Goal: Information Seeking & Learning: Learn about a topic

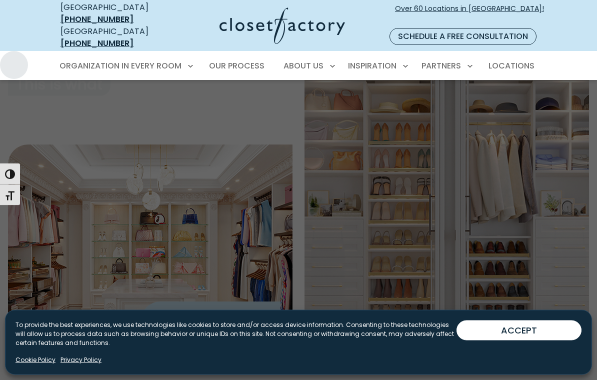
scroll to position [38, 0]
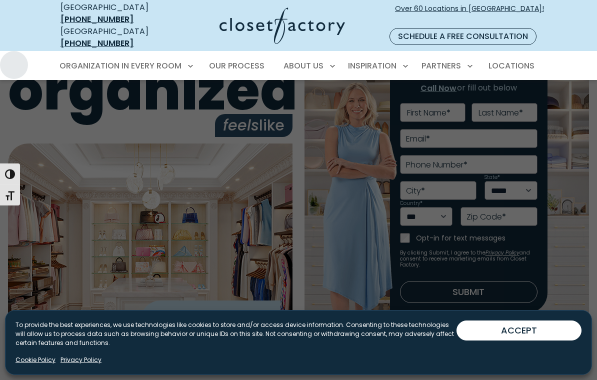
click at [90, 318] on span "Pantry & Wine Storage" at bounding box center [110, 323] width 90 height 10
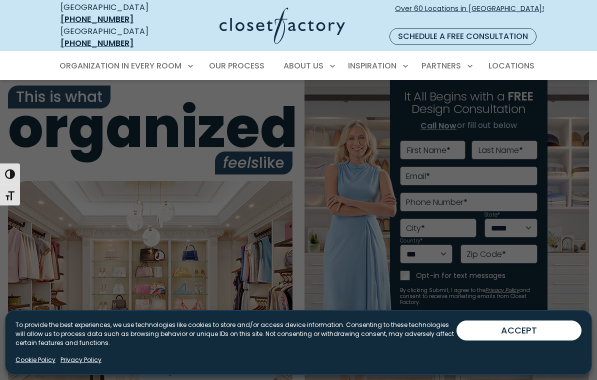
scroll to position [53, 0]
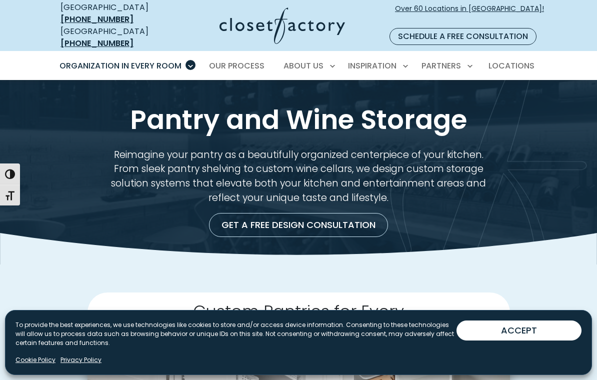
click at [541, 326] on button "ACCEPT" at bounding box center [519, 331] width 125 height 20
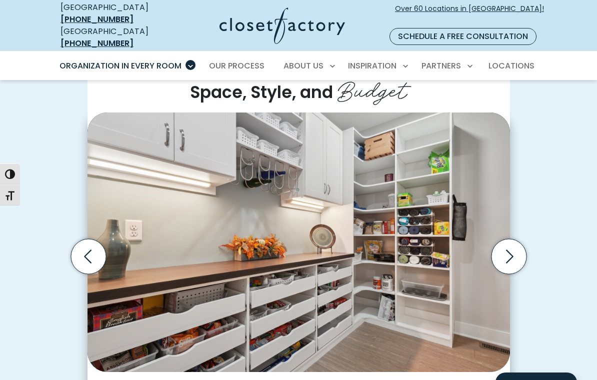
scroll to position [241, 0]
click at [527, 245] on icon "Next slide" at bounding box center [509, 257] width 43 height 43
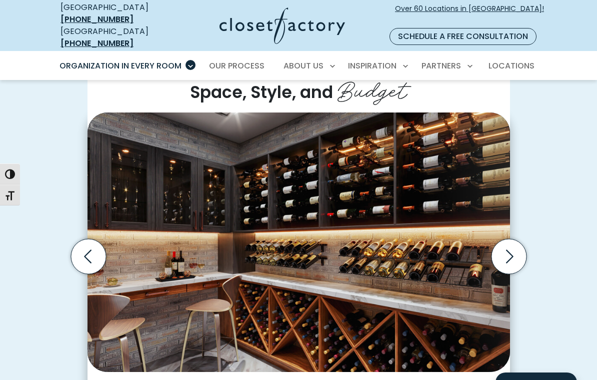
click at [521, 244] on icon "Next slide" at bounding box center [508, 256] width 35 height 35
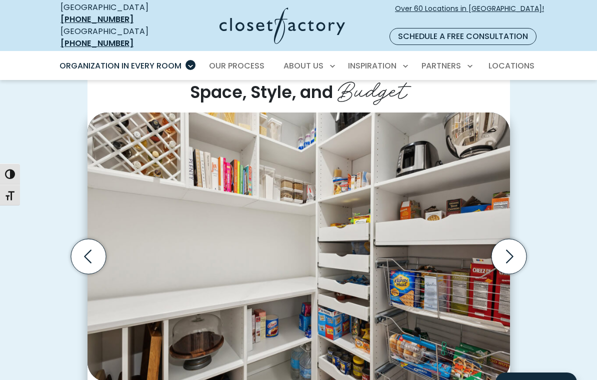
click at [517, 243] on icon "Next slide" at bounding box center [508, 256] width 35 height 35
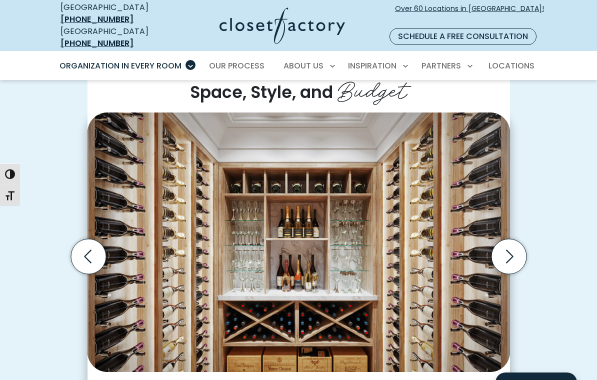
click at [521, 248] on icon "Next slide" at bounding box center [508, 256] width 35 height 35
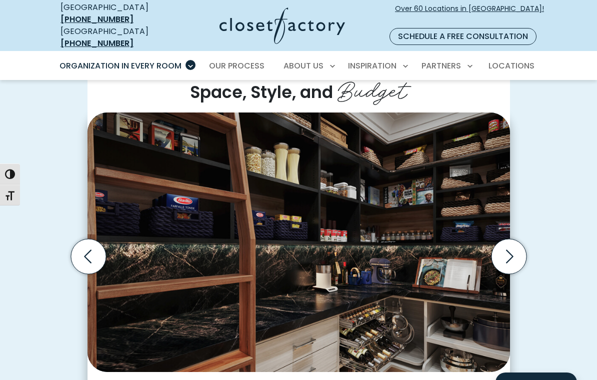
click at [521, 243] on icon "Next slide" at bounding box center [508, 256] width 35 height 35
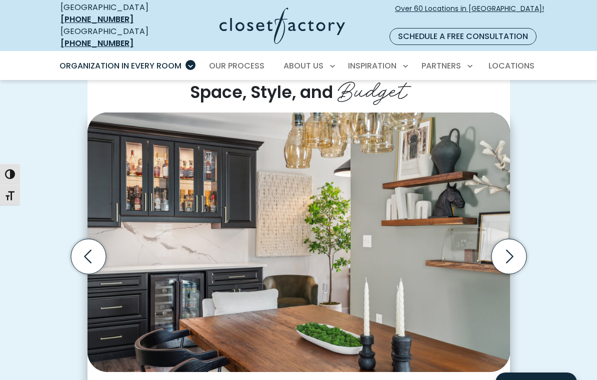
click at [522, 245] on icon "Next slide" at bounding box center [508, 256] width 35 height 35
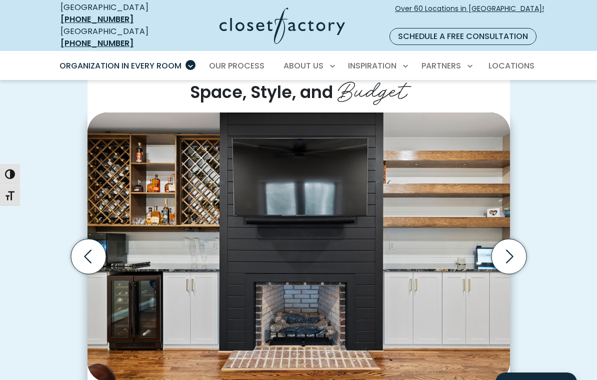
click at [519, 243] on icon "Next slide" at bounding box center [508, 256] width 35 height 35
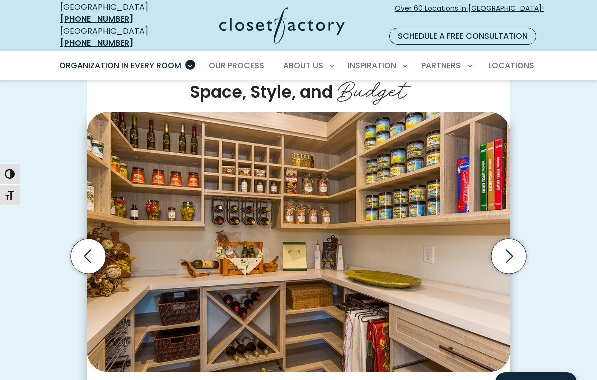
click at [76, 239] on icon "Previous slide" at bounding box center [88, 256] width 35 height 35
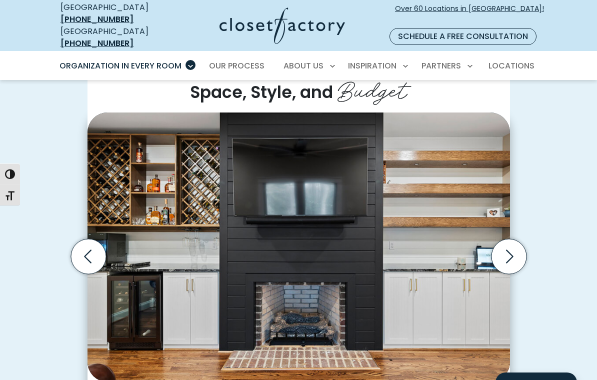
click at [517, 243] on icon "Next slide" at bounding box center [508, 256] width 35 height 35
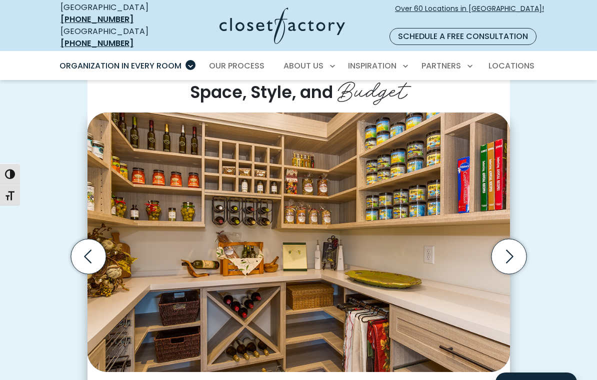
click at [81, 239] on icon "Previous slide" at bounding box center [88, 256] width 35 height 35
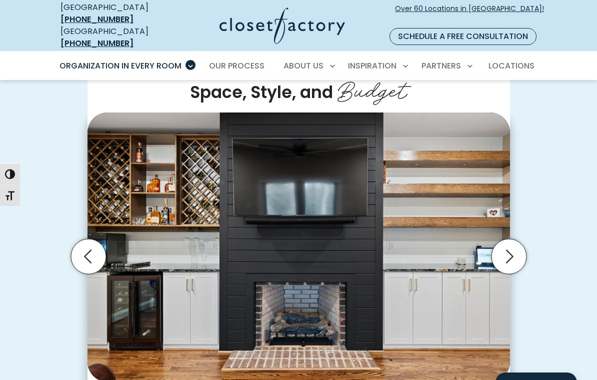
click at [518, 247] on icon "Next slide" at bounding box center [508, 256] width 35 height 35
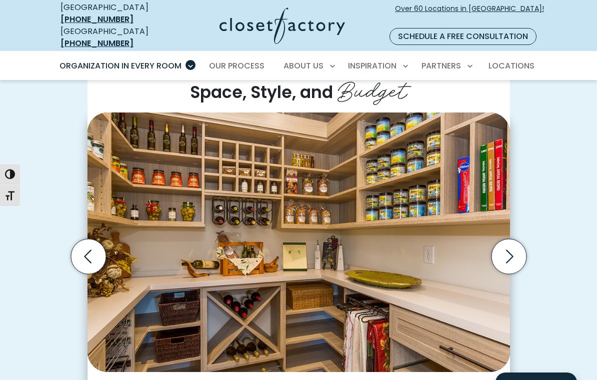
click at [518, 247] on icon "Next slide" at bounding box center [508, 256] width 35 height 35
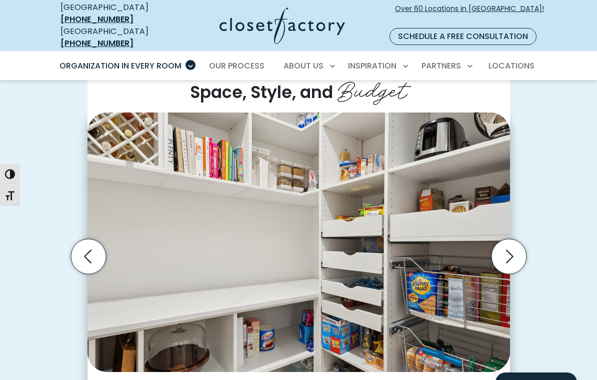
click at [519, 248] on icon "Next slide" at bounding box center [508, 256] width 35 height 35
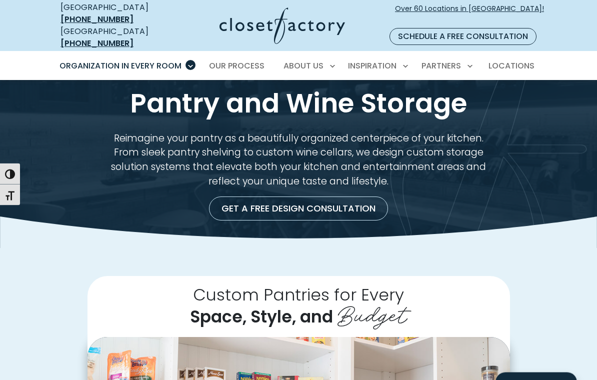
scroll to position [0, 0]
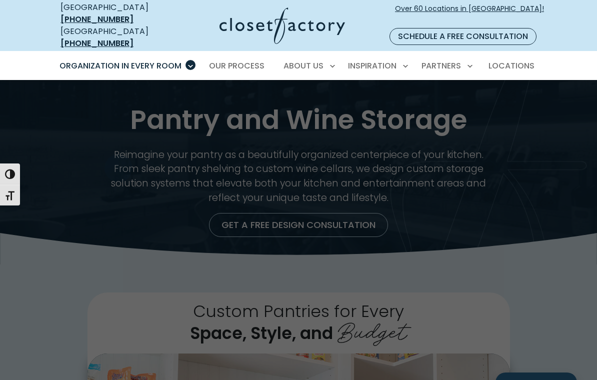
click at [88, 207] on span "Entertainment Centers" at bounding box center [109, 212] width 89 height 10
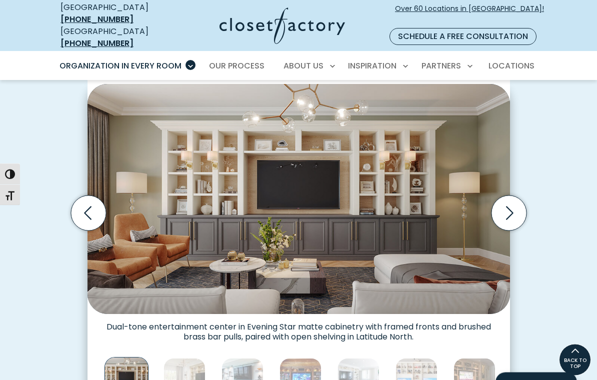
scroll to position [267, 0]
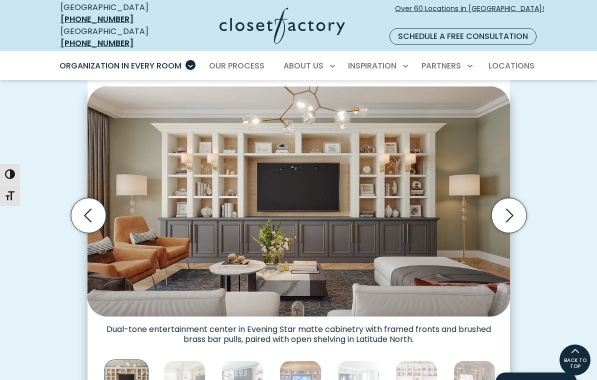
click at [512, 200] on icon "Next slide" at bounding box center [508, 215] width 35 height 35
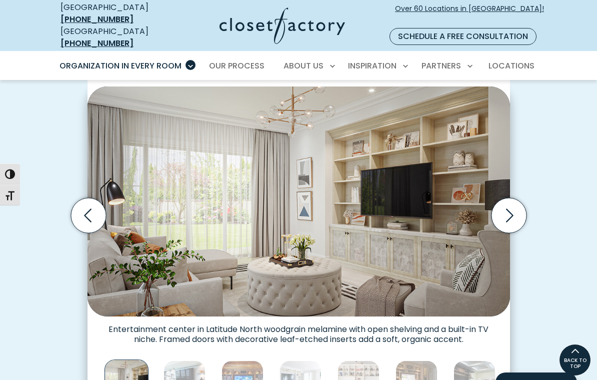
click at [516, 198] on icon "Next slide" at bounding box center [508, 215] width 35 height 35
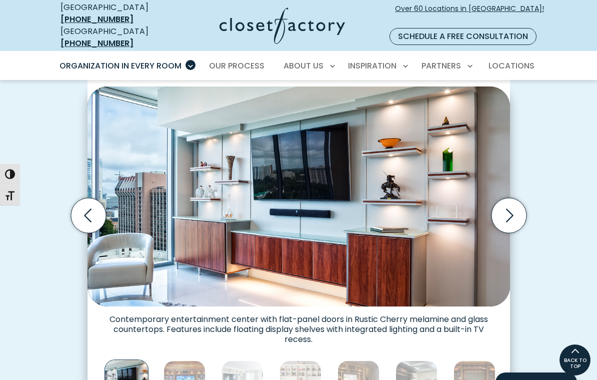
click at [523, 208] on icon "Next slide" at bounding box center [508, 215] width 35 height 35
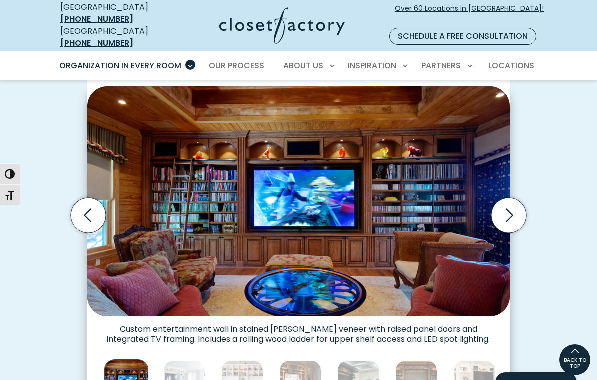
click at [517, 198] on icon "Next slide" at bounding box center [508, 215] width 35 height 35
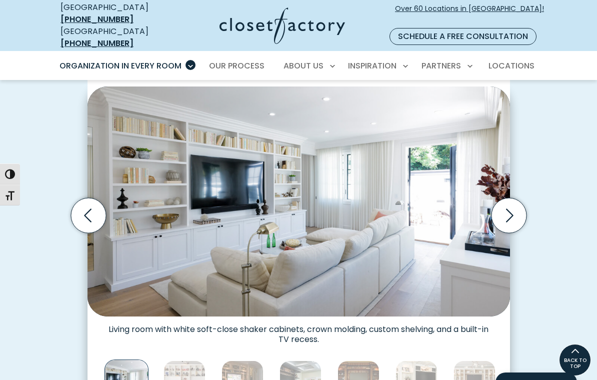
click at [520, 199] on icon "Next slide" at bounding box center [508, 215] width 35 height 35
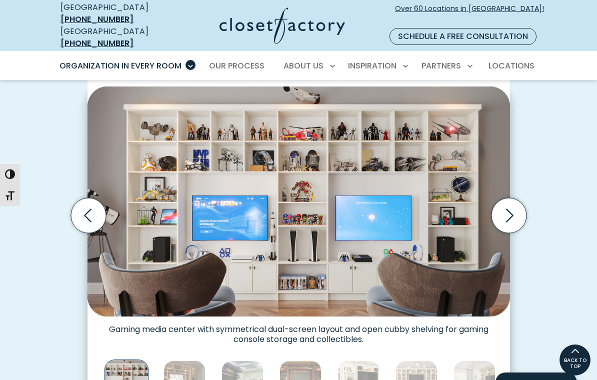
click at [521, 203] on icon "Next slide" at bounding box center [508, 215] width 35 height 35
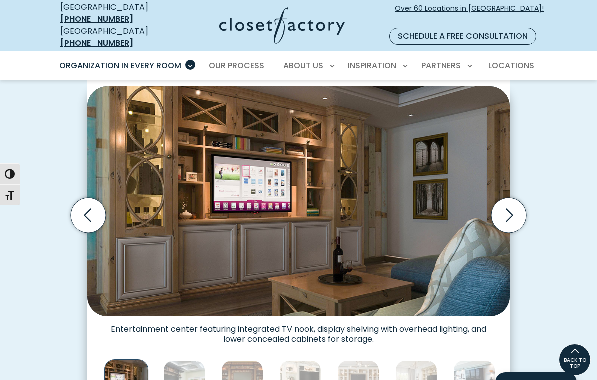
click at [522, 198] on icon "Next slide" at bounding box center [508, 215] width 35 height 35
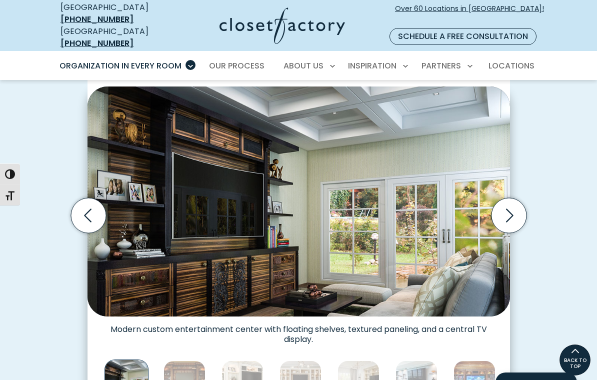
click at [523, 199] on icon "Next slide" at bounding box center [508, 215] width 35 height 35
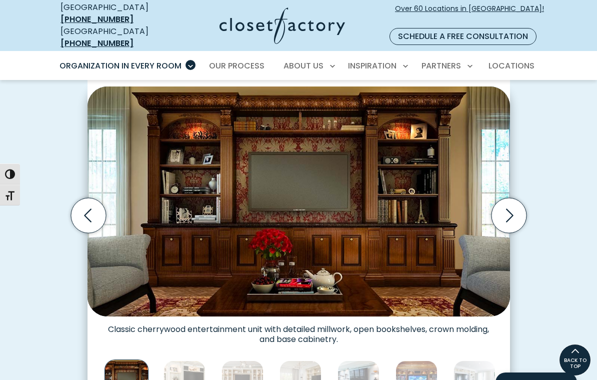
click at [521, 200] on icon "Next slide" at bounding box center [508, 215] width 35 height 35
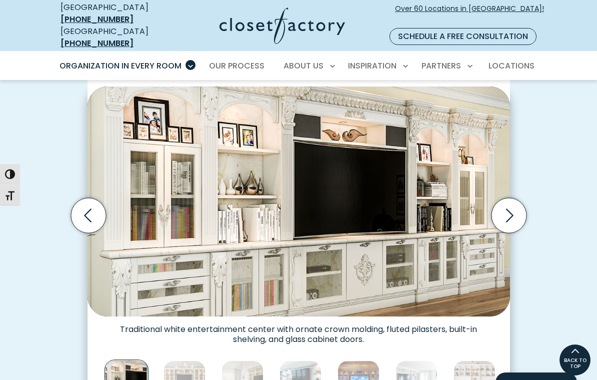
click at [522, 203] on icon "Next slide" at bounding box center [508, 215] width 35 height 35
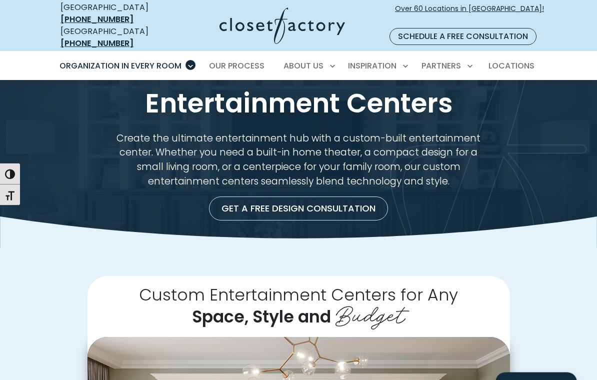
scroll to position [0, 0]
